Goal: Register for event/course

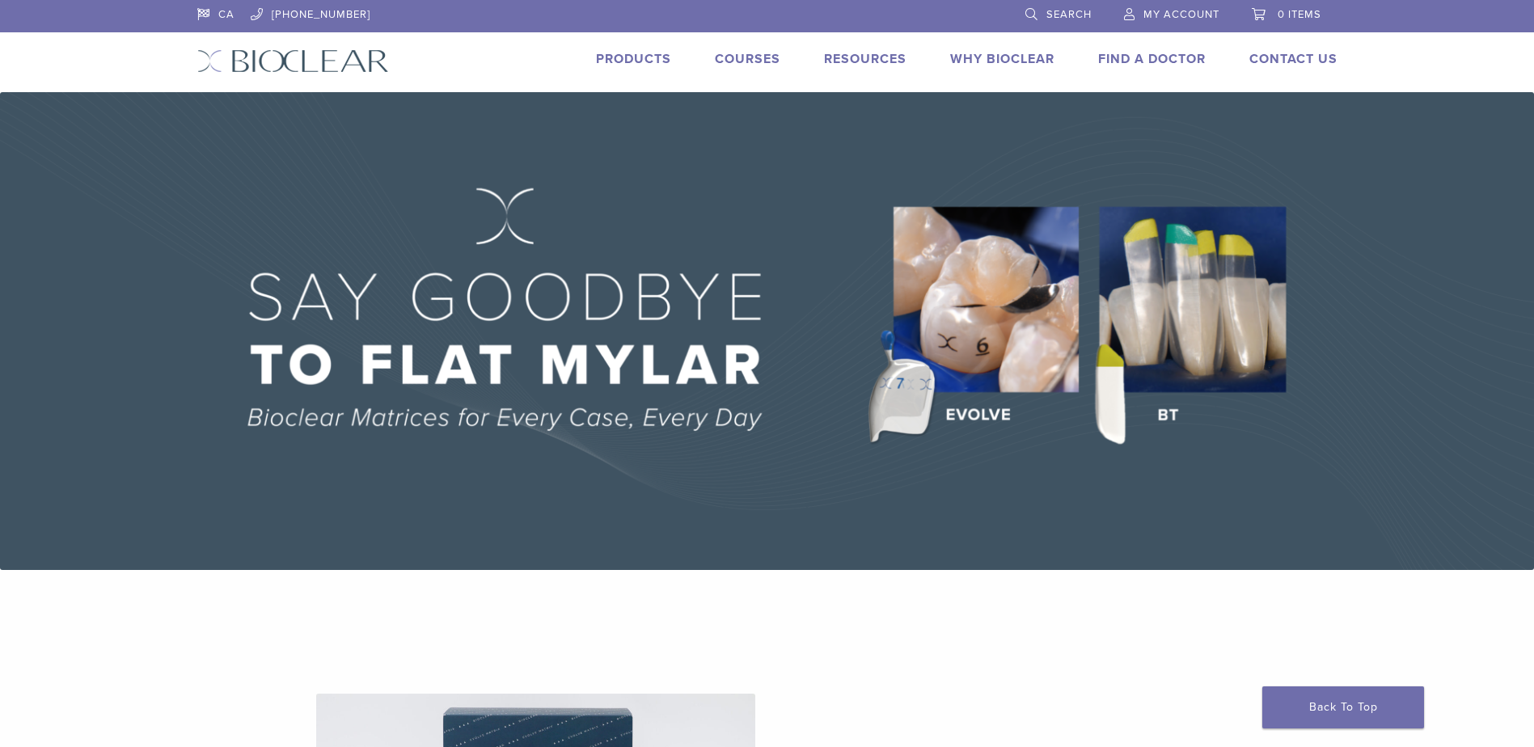
click at [737, 61] on link "Courses" at bounding box center [747, 59] width 65 height 16
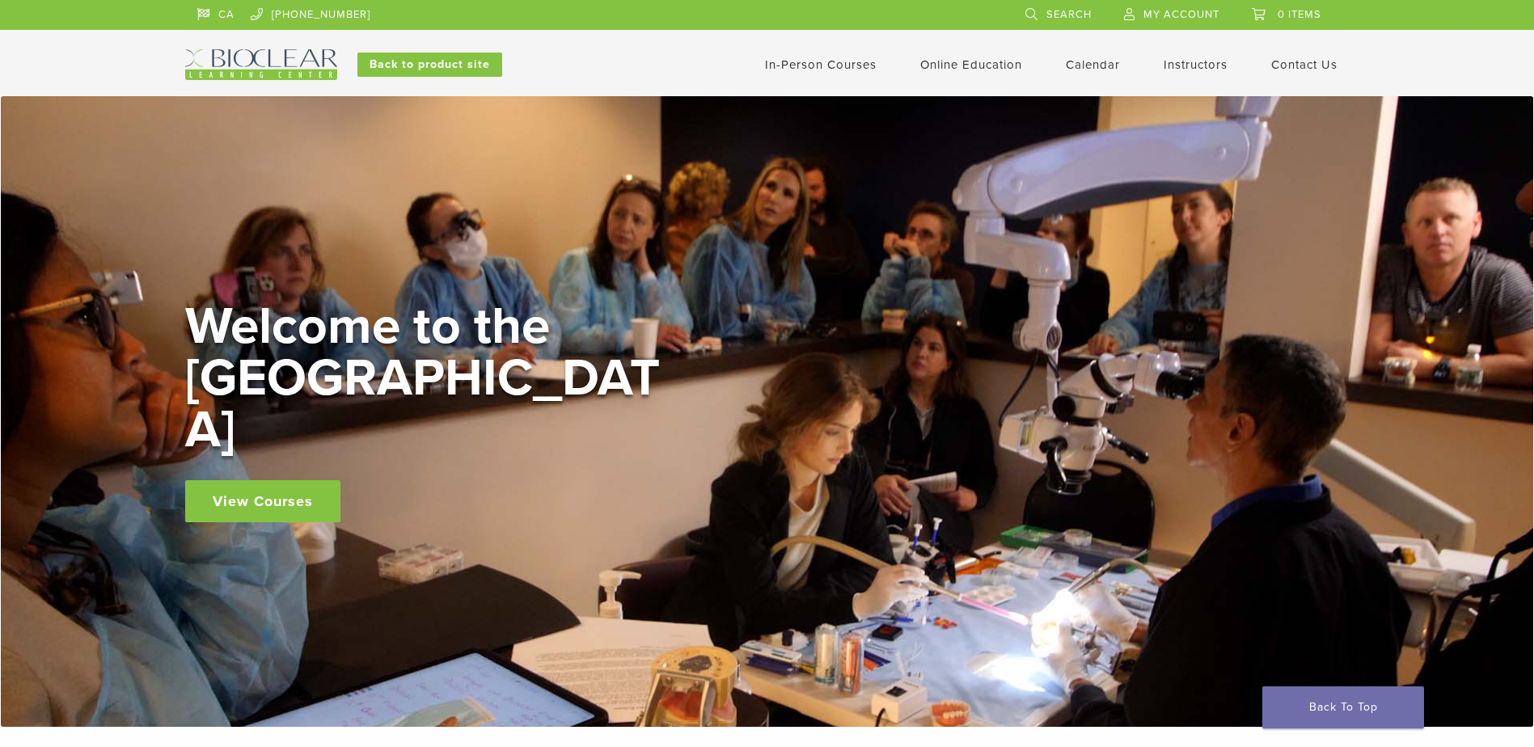
click at [804, 57] on link "In-Person Courses" at bounding box center [821, 64] width 112 height 15
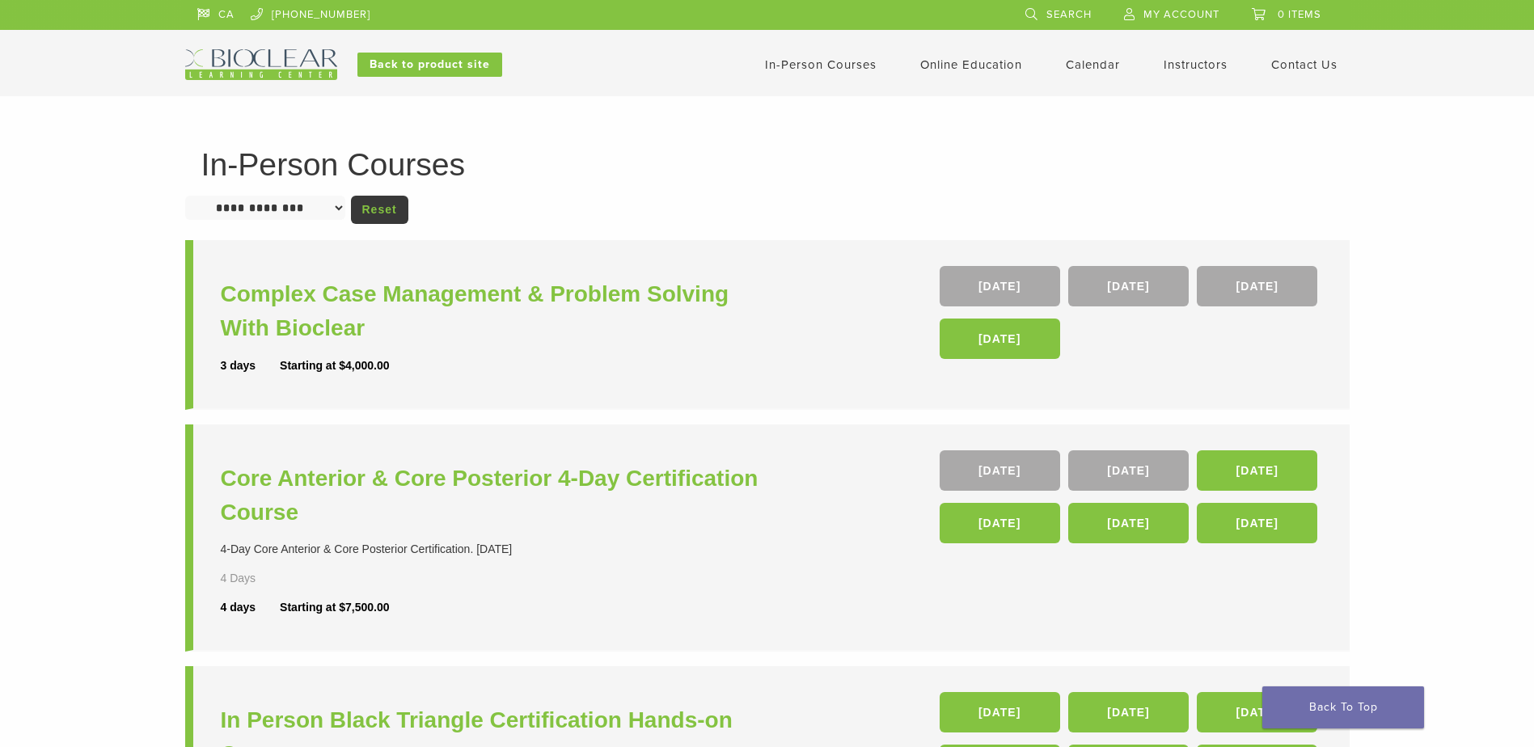
click at [273, 476] on h3 "Core Anterior & Core Posterior 4-Day Certification Course" at bounding box center [496, 496] width 551 height 68
click at [572, 481] on h3 "Core Anterior & Core Posterior 4-Day Certification Course" at bounding box center [496, 496] width 551 height 68
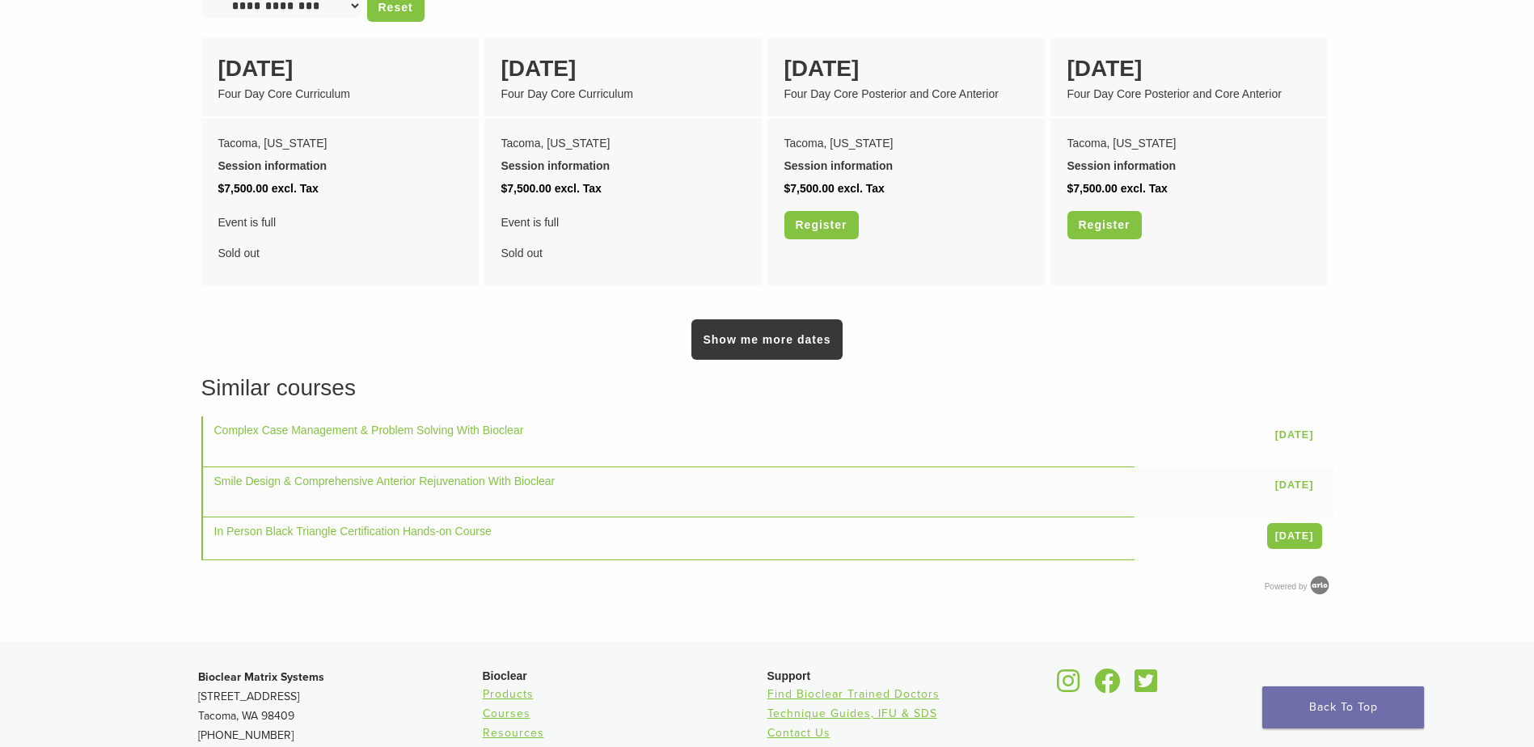
scroll to position [1536, 0]
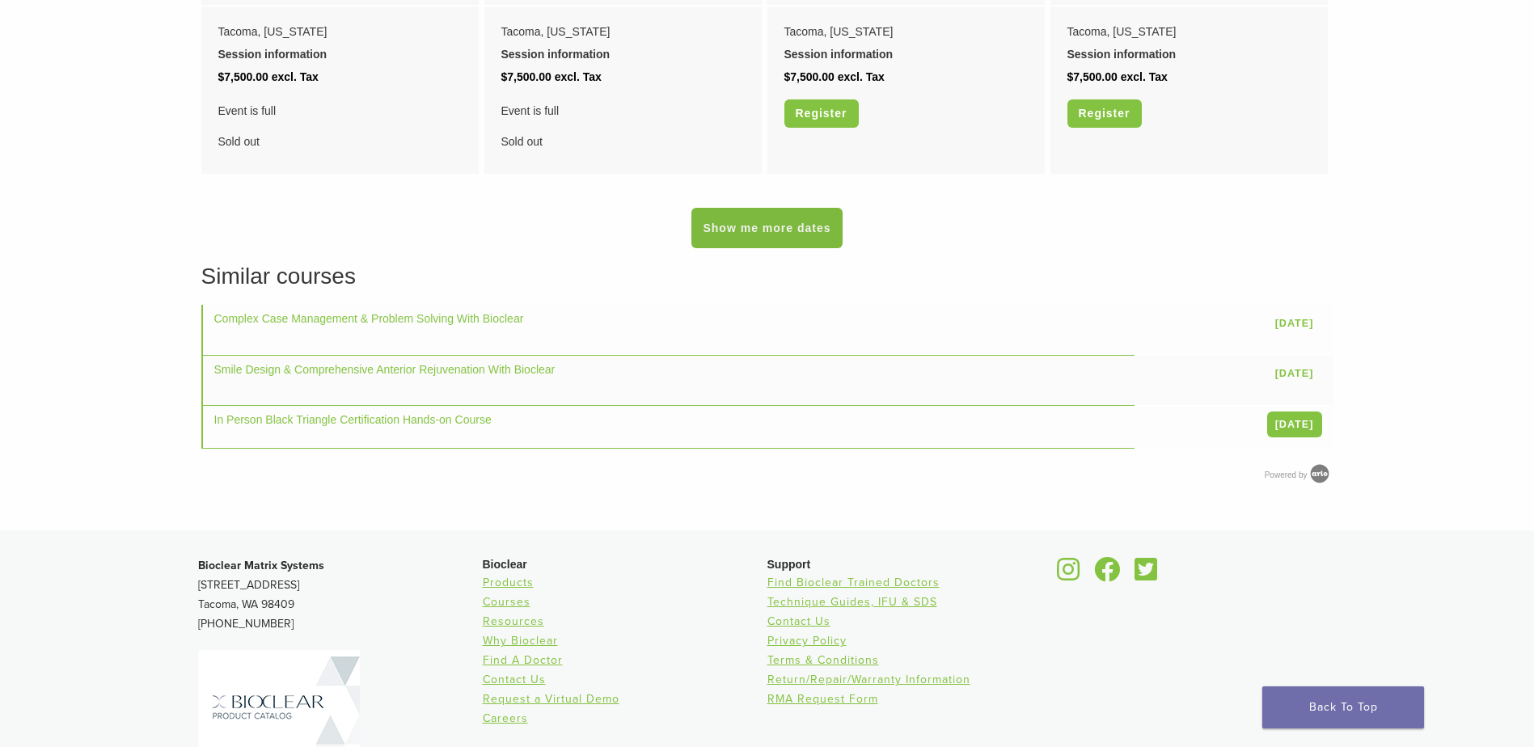
click at [737, 216] on link "Show me more dates" at bounding box center [766, 228] width 150 height 40
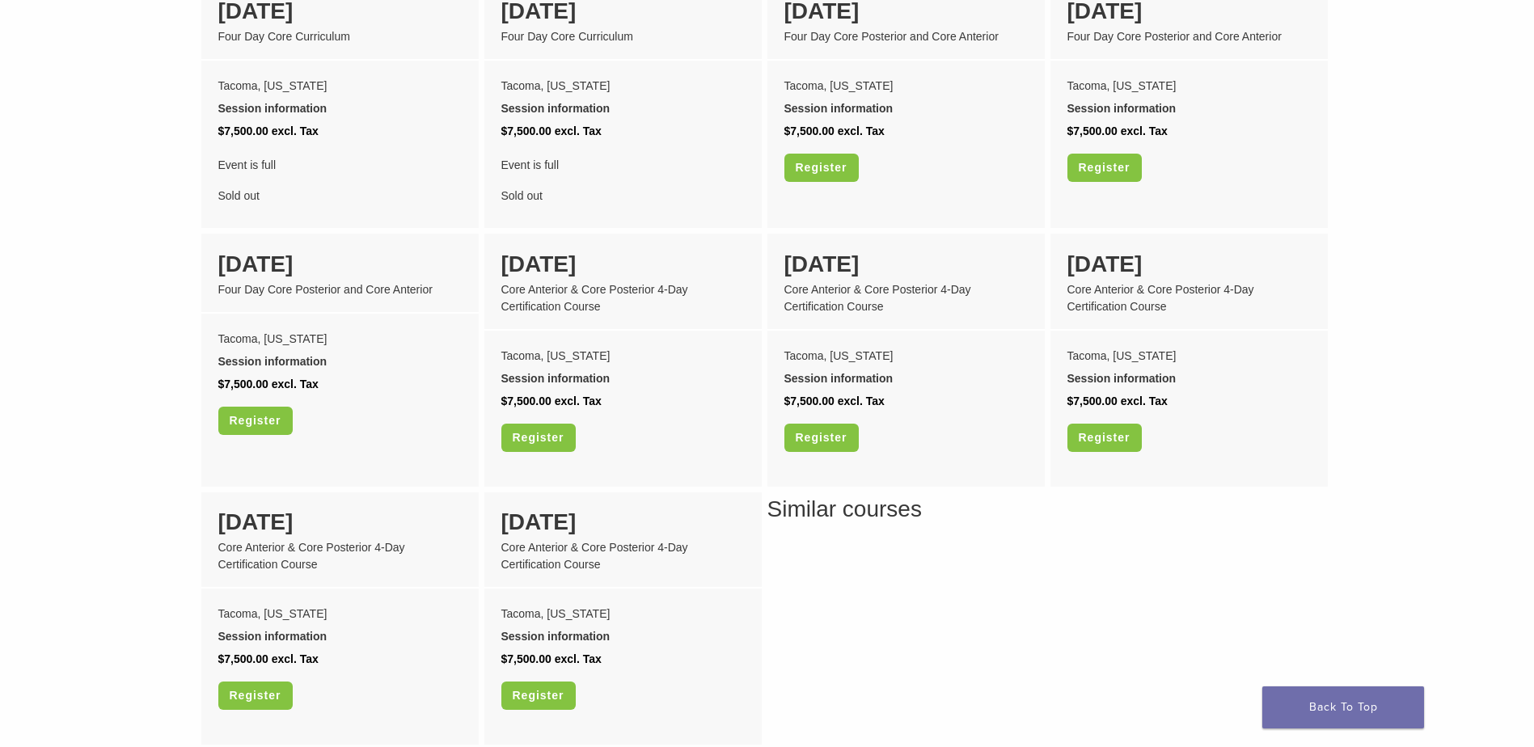
scroll to position [1455, 0]
